Goal: Task Accomplishment & Management: Use online tool/utility

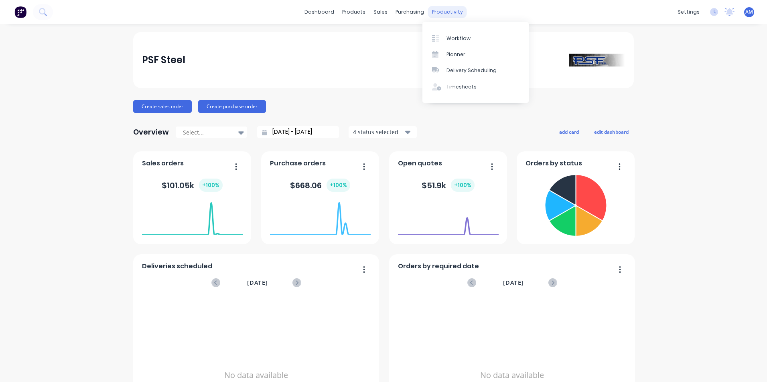
click at [444, 14] on div "productivity" at bounding box center [447, 12] width 39 height 12
click at [452, 42] on link "Workflow" at bounding box center [475, 38] width 106 height 16
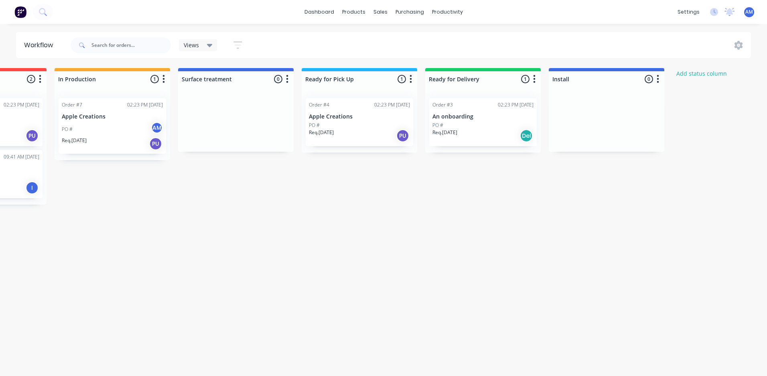
scroll to position [0, 620]
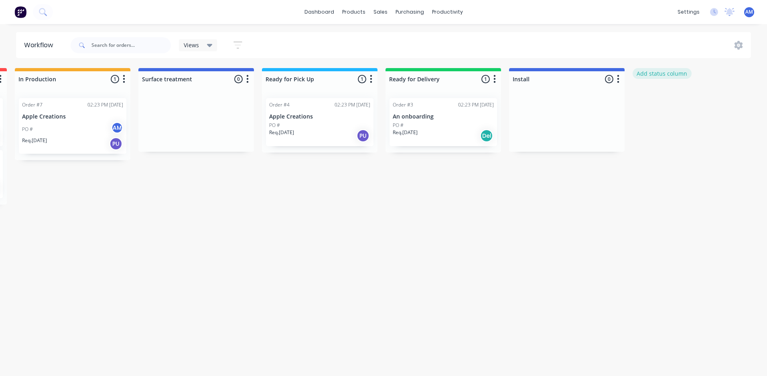
click at [648, 72] on button "Add status column" at bounding box center [661, 73] width 59 height 11
type input "Reworks"
click at [659, 102] on button "Add" at bounding box center [659, 97] width 44 height 13
click at [745, 79] on button "button" at bounding box center [742, 80] width 10 height 10
click at [708, 97] on button "Status colour" at bounding box center [706, 96] width 80 height 13
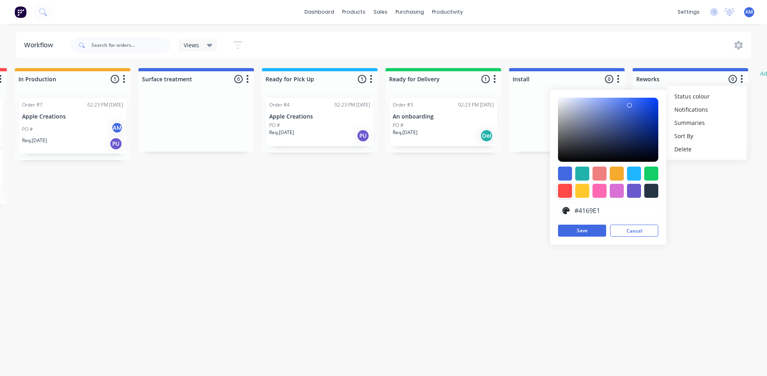
click at [565, 192] on div at bounding box center [565, 191] width 14 height 14
type input "#FF4949"
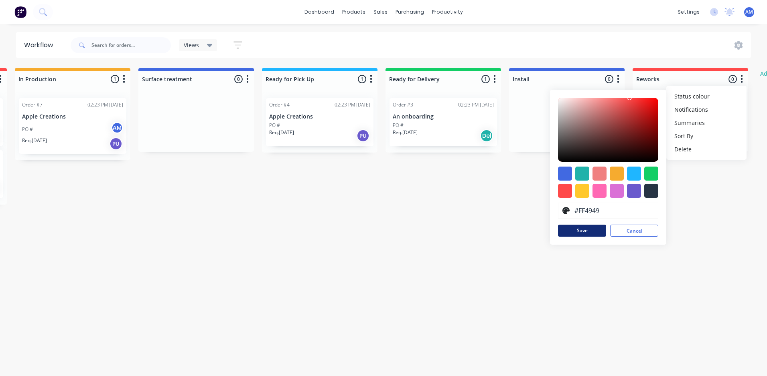
click at [568, 229] on button "Save" at bounding box center [582, 231] width 48 height 12
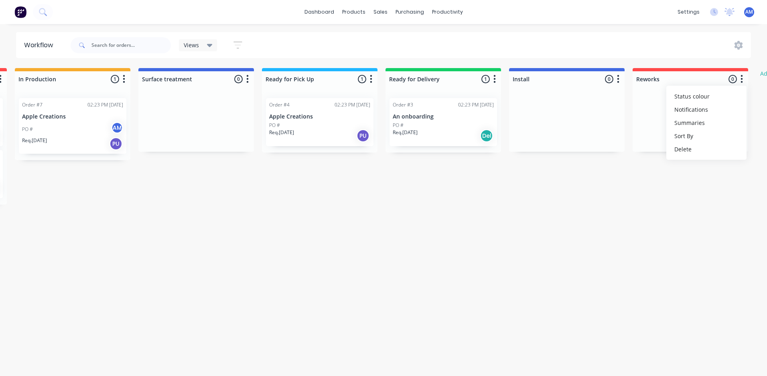
click at [613, 197] on div "Submitted 1 Status colour #273444 hex #273444 Save Cancel Summaries Total order…" at bounding box center [159, 136] width 1570 height 137
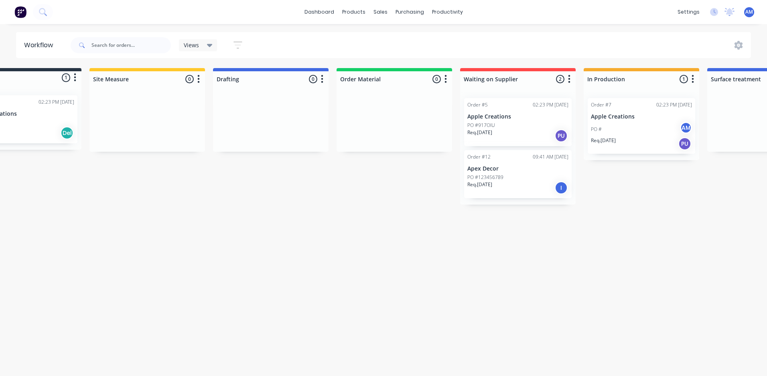
scroll to position [0, 0]
